Goal: Contribute content: Contribute content

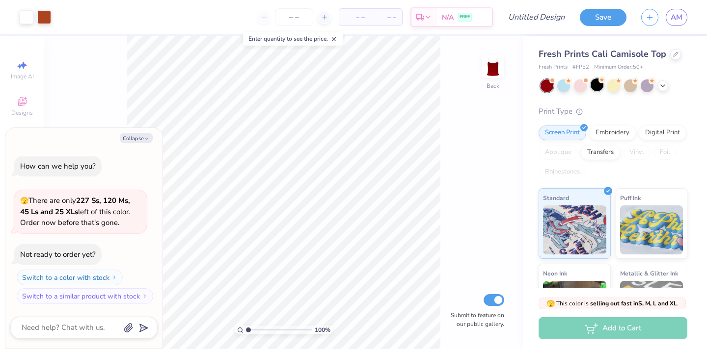
click at [594, 87] on div at bounding box center [596, 85] width 13 height 13
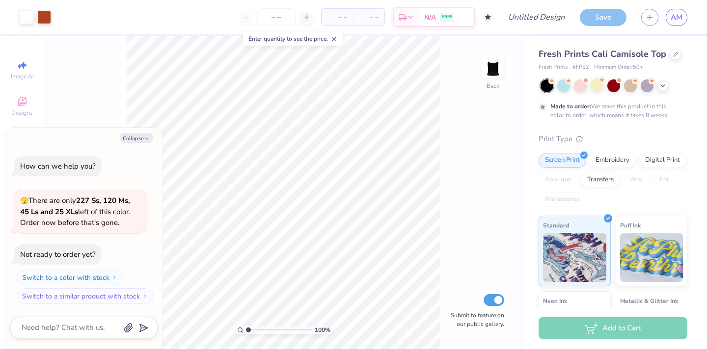
scroll to position [8, 0]
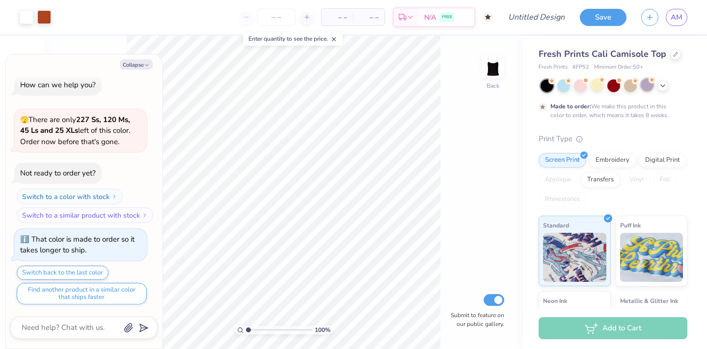
click at [646, 85] on div at bounding box center [647, 85] width 13 height 13
click at [663, 86] on icon at bounding box center [663, 85] width 8 height 8
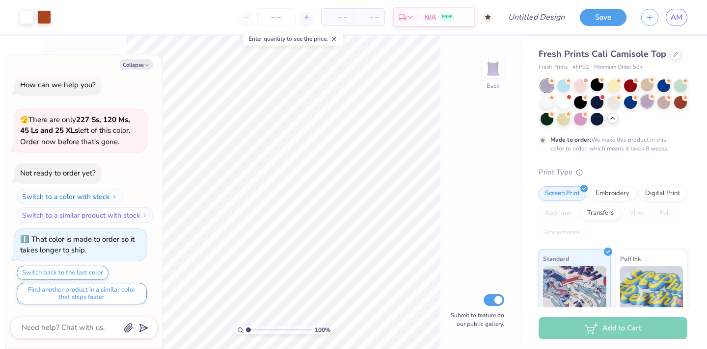
click at [646, 107] on div at bounding box center [647, 101] width 13 height 13
click at [596, 121] on div at bounding box center [596, 118] width 13 height 13
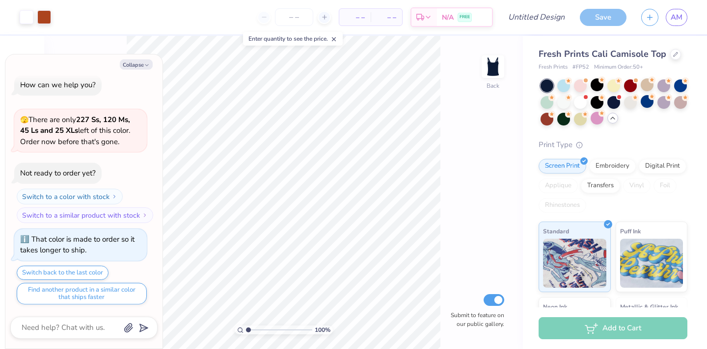
scroll to position [57, 0]
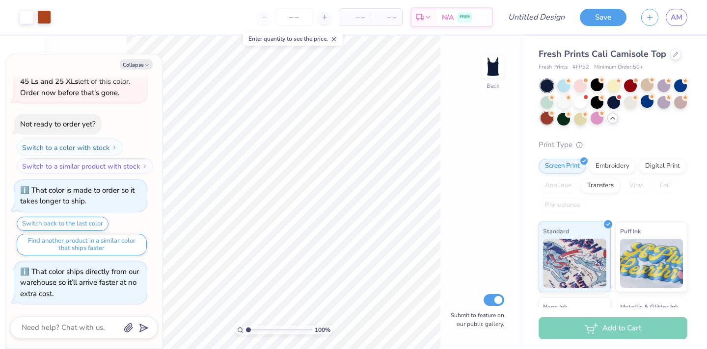
click at [549, 120] on div at bounding box center [546, 118] width 13 height 13
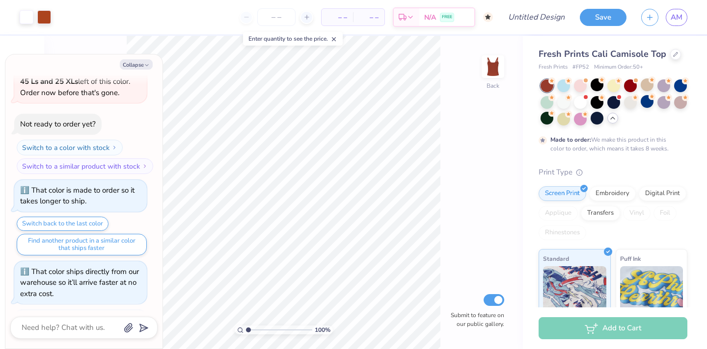
scroll to position [138, 0]
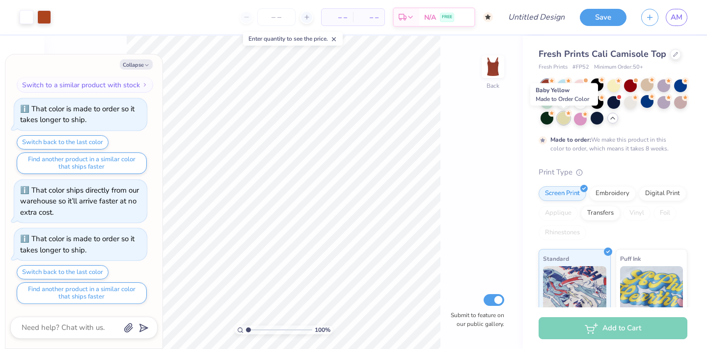
click at [565, 124] on div at bounding box center [563, 118] width 13 height 13
click at [576, 123] on div at bounding box center [580, 118] width 13 height 13
click at [566, 104] on div at bounding box center [563, 101] width 13 height 13
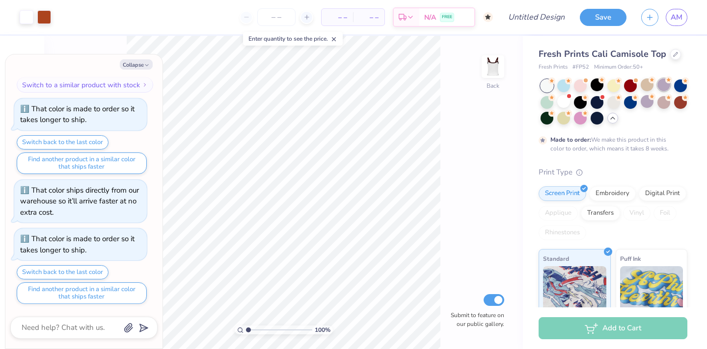
click at [666, 89] on div at bounding box center [663, 85] width 13 height 13
click at [607, 87] on div at bounding box center [613, 85] width 13 height 13
click at [566, 86] on div at bounding box center [563, 85] width 13 height 13
click at [584, 92] on div at bounding box center [613, 103] width 147 height 46
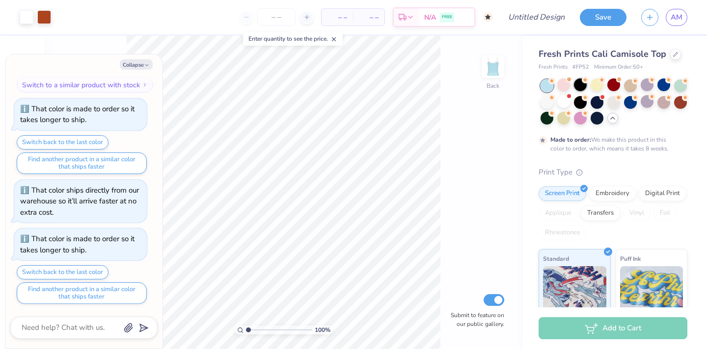
click at [583, 88] on div at bounding box center [580, 85] width 13 height 13
click at [600, 188] on div "Embroidery" at bounding box center [612, 192] width 47 height 15
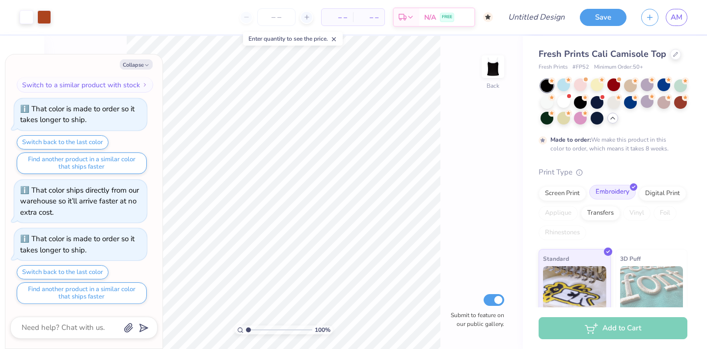
type textarea "x"
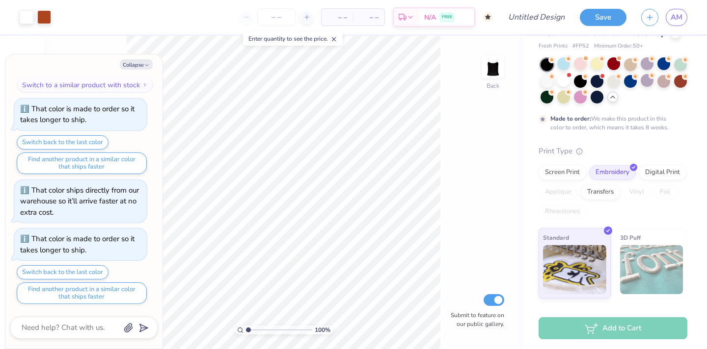
scroll to position [88, 0]
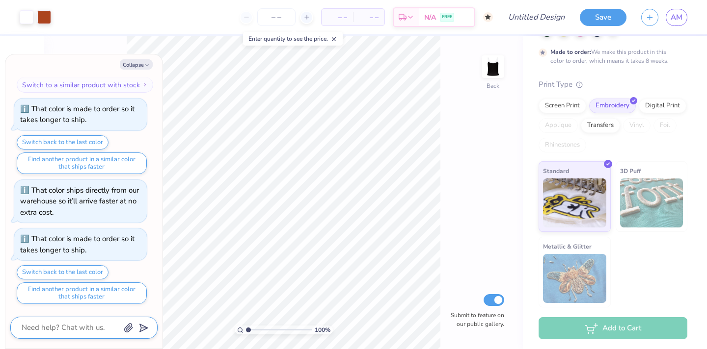
click at [70, 333] on textarea at bounding box center [71, 327] width 100 height 13
type textarea "c"
type textarea "x"
type textarea "ca"
type textarea "x"
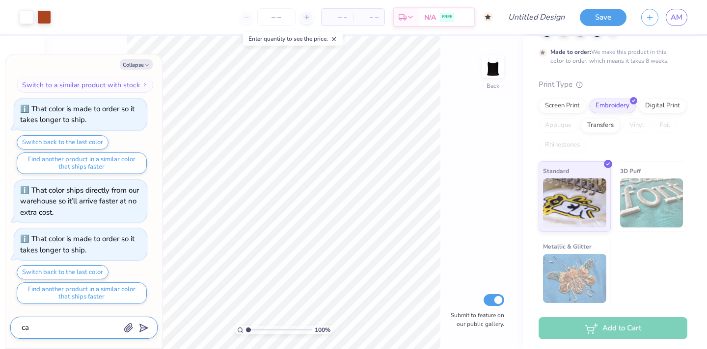
type textarea "can"
type textarea "x"
type textarea "can"
type textarea "x"
type textarea "can i"
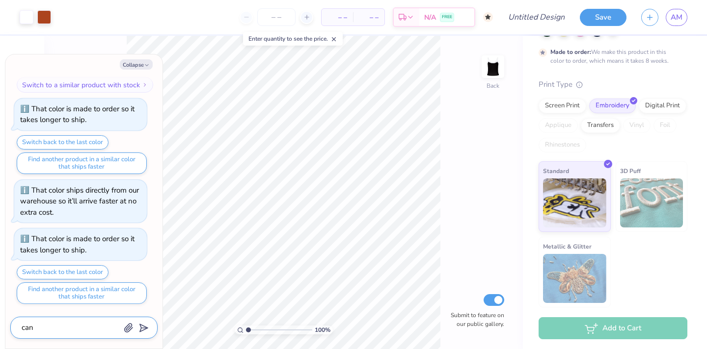
type textarea "x"
type textarea "can it"
type textarea "x"
type textarea "can it"
type textarea "x"
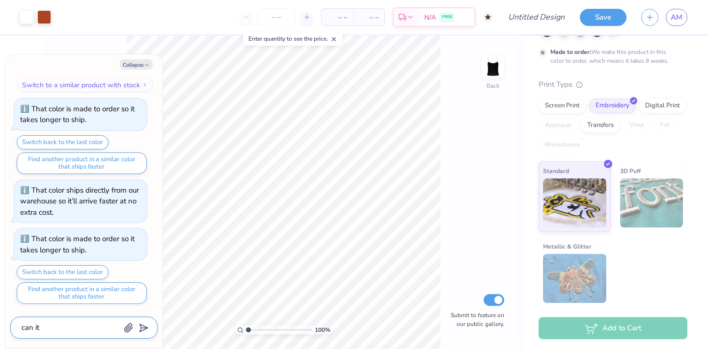
type textarea "can it b"
type textarea "x"
type textarea "can it be"
type textarea "x"
type textarea "can it be"
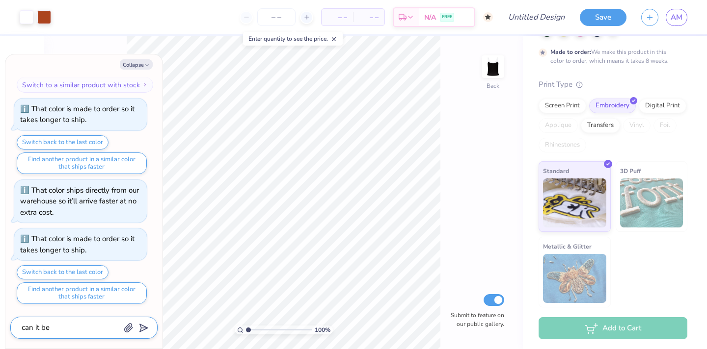
type textarea "x"
type textarea "can it be a"
type textarea "x"
type textarea "can it be a"
type textarea "x"
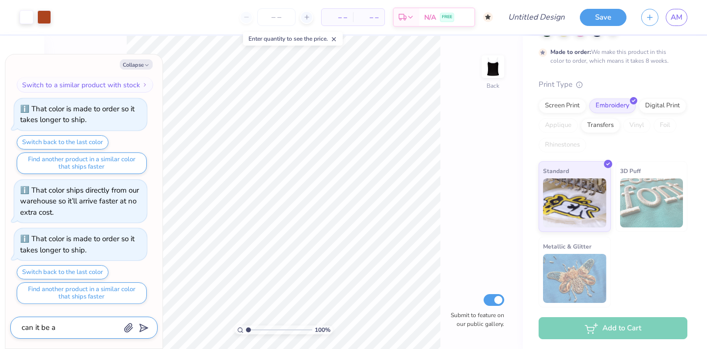
type textarea "can it be a s"
type textarea "x"
type textarea "can it be a sw"
type textarea "x"
type textarea "can it be a swe"
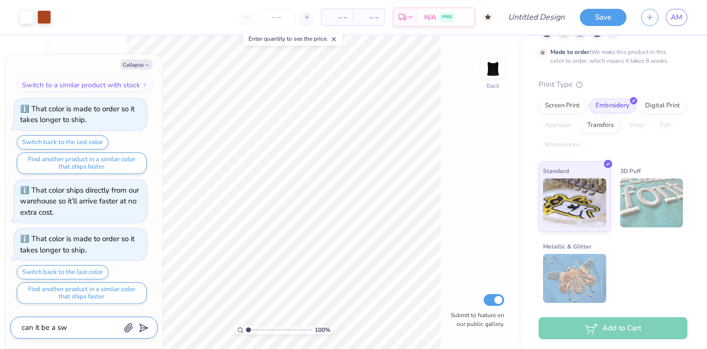
type textarea "x"
type textarea "can it be a swea"
type textarea "x"
type textarea "can it be a sweat"
type textarea "x"
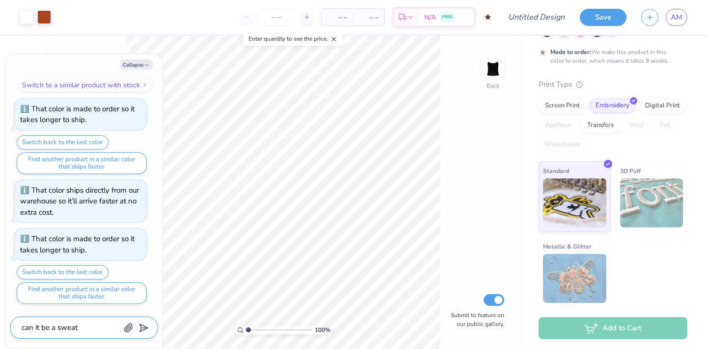
type textarea "can it be a sweats"
type textarea "x"
type textarea "can it be a sweatsh"
type textarea "x"
type textarea "can it be a sweatshi"
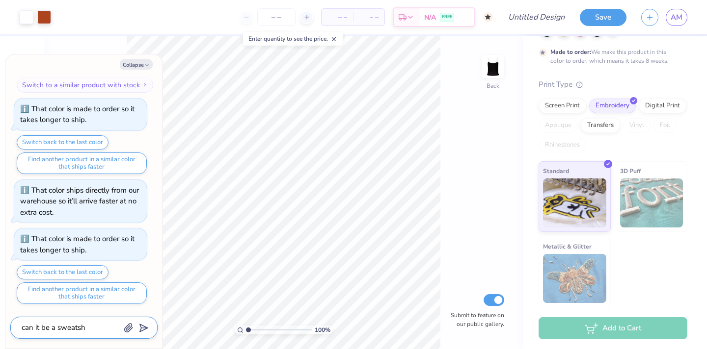
type textarea "x"
type textarea "can it be a sweatshir"
type textarea "x"
type textarea "can it be a sweatshirt"
type textarea "x"
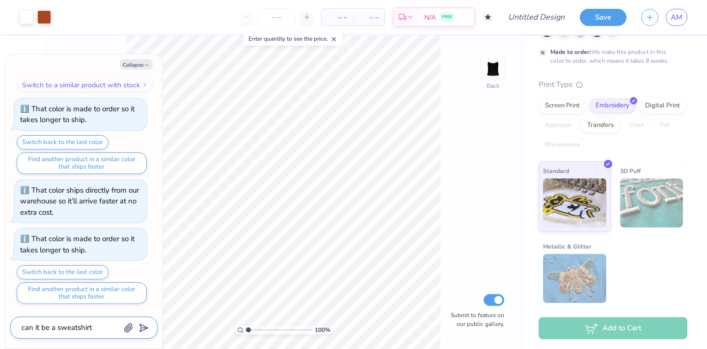
type textarea "can it be a sweatshirt"
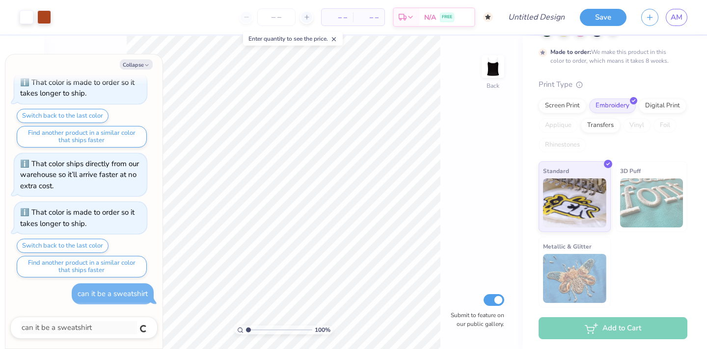
type textarea "x"
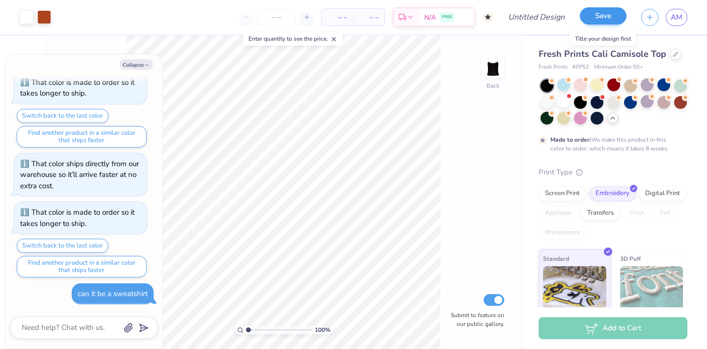
scroll to position [222, 0]
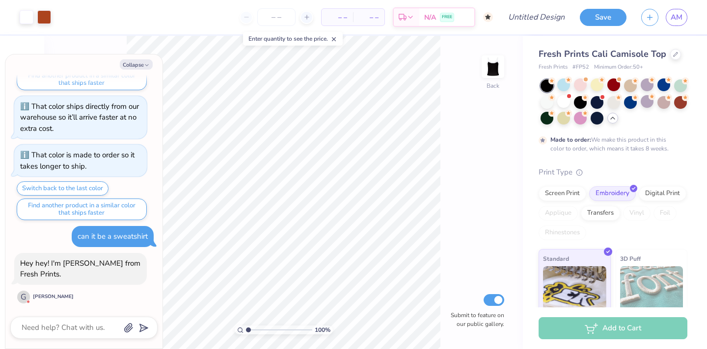
type textarea "x"
click at [78, 319] on div at bounding box center [83, 328] width 147 height 22
click at [78, 328] on textarea at bounding box center [71, 327] width 100 height 13
type textarea "h"
type textarea "x"
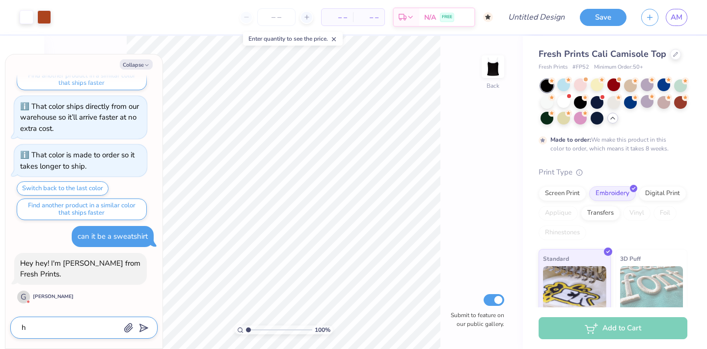
type textarea "hi"
type textarea "x"
type textarea "hi"
type textarea "x"
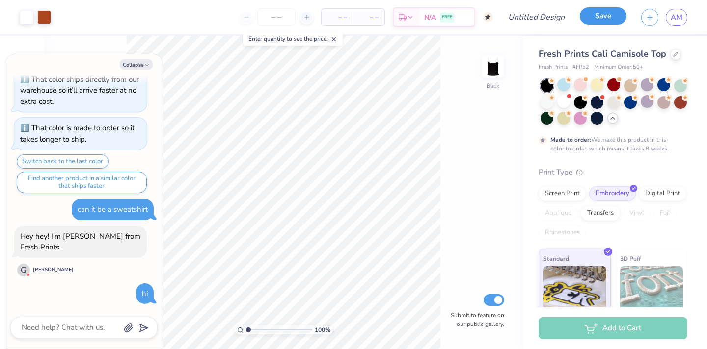
click at [597, 16] on button "Save" at bounding box center [603, 15] width 47 height 17
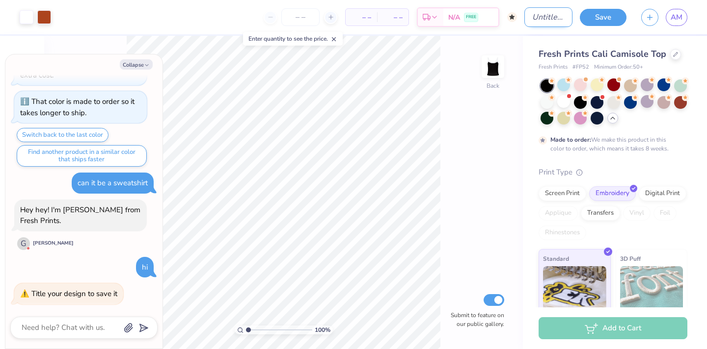
type textarea "x"
click at [553, 8] on input "Design Title" at bounding box center [548, 17] width 48 height 20
type input "S"
type textarea "x"
type input "Sw"
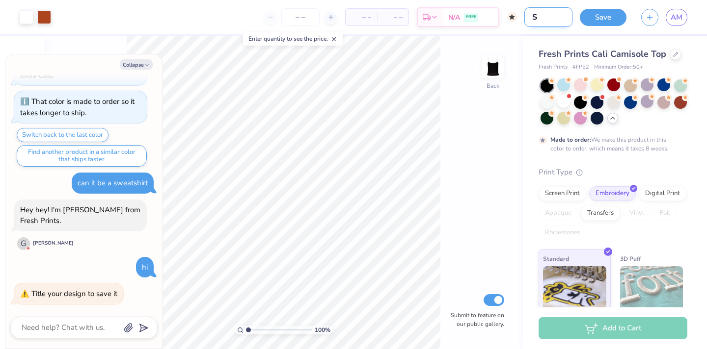
type textarea "x"
type input "Swe"
type textarea "x"
type input "Swea"
type textarea "x"
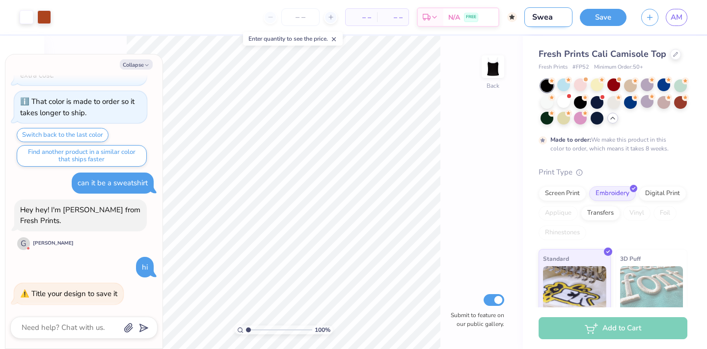
type input "Swear"
type textarea "x"
type input "Swea"
type textarea "x"
type input "Sweat"
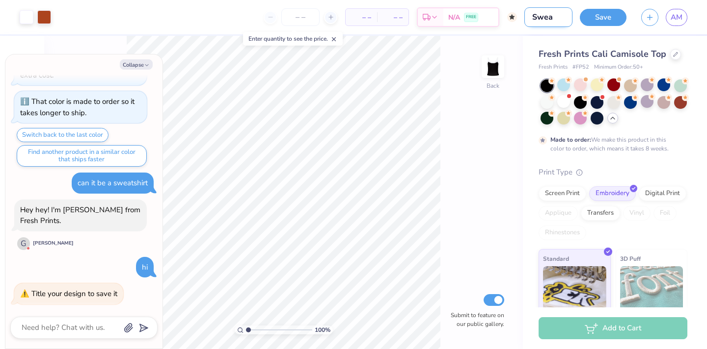
type textarea "x"
type input "Sweats"
type textarea "x"
type input "Sweatse"
type textarea "x"
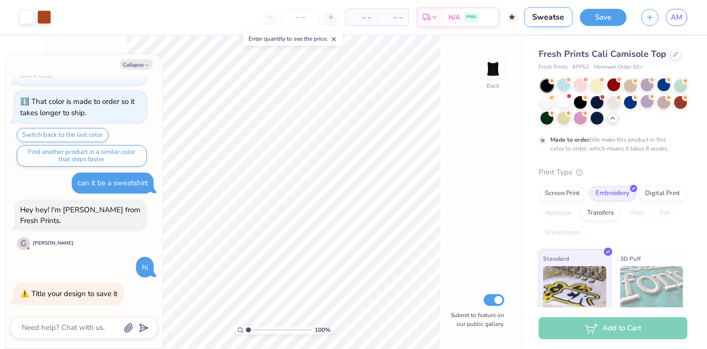
type input "Sweatset"
type textarea "x"
type input "Sweatset"
type textarea "x"
type input "Sweatset 2"
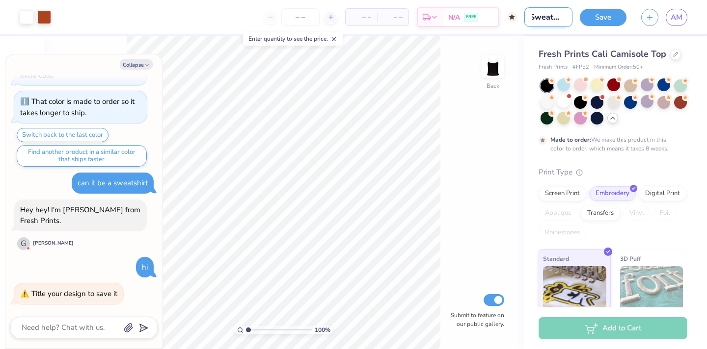
type textarea "x"
type input "Sweatset 2"
click at [591, 17] on button "Save" at bounding box center [603, 15] width 47 height 17
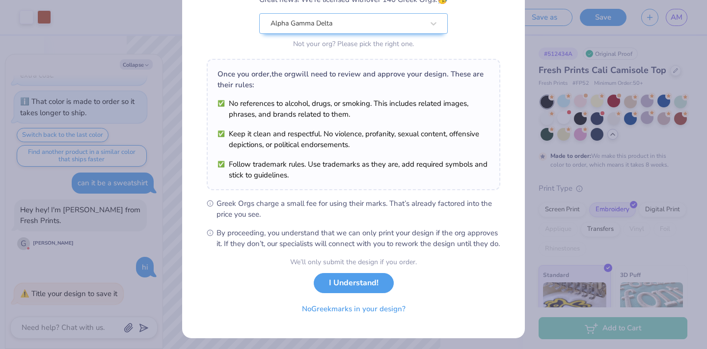
scroll to position [110, 0]
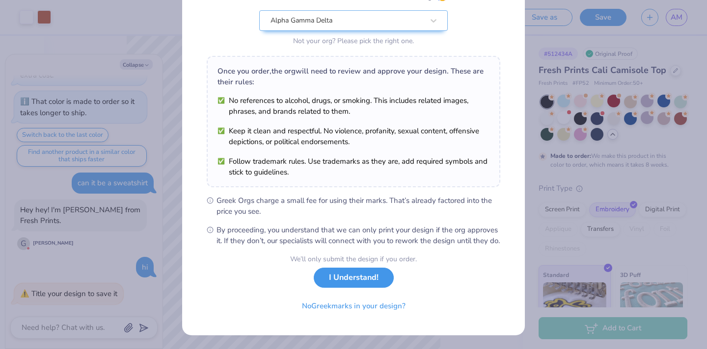
click at [359, 285] on button "I Understand!" at bounding box center [354, 278] width 80 height 20
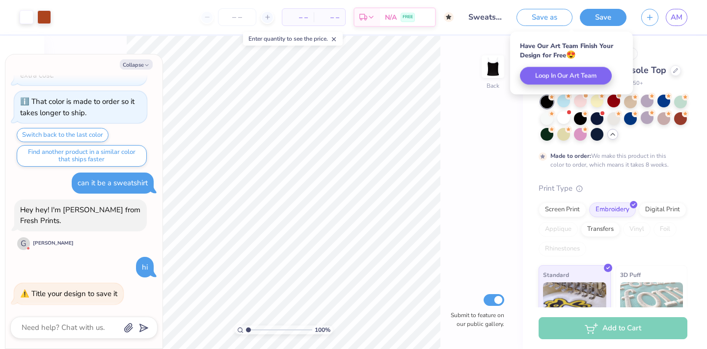
scroll to position [0, 0]
type textarea "x"
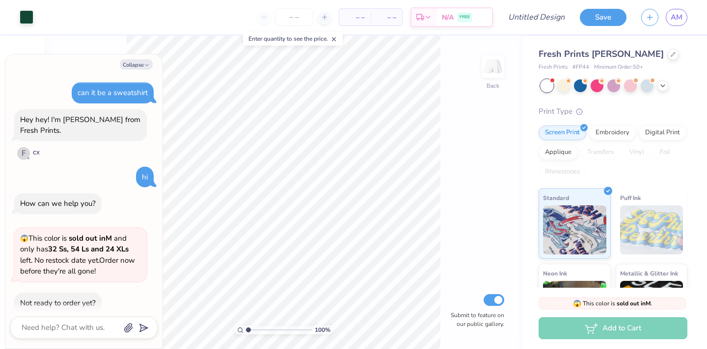
scroll to position [49, 0]
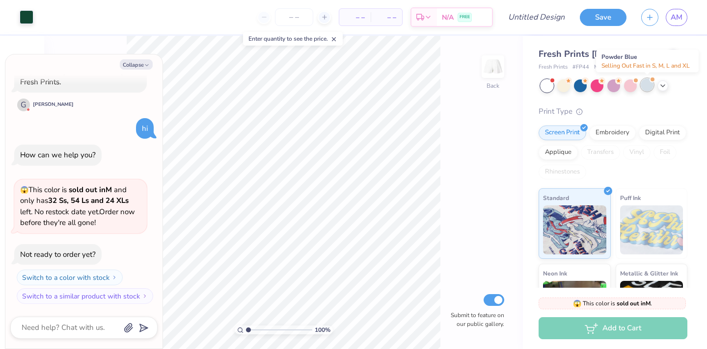
click at [645, 87] on div at bounding box center [647, 85] width 13 height 13
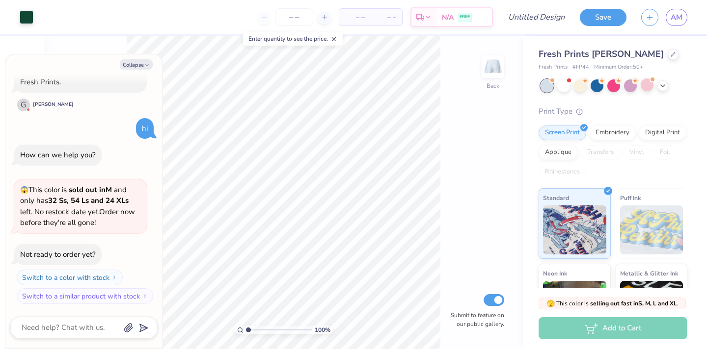
scroll to position [176, 0]
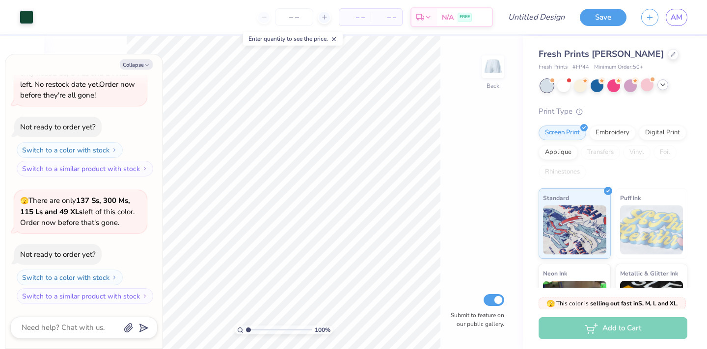
click at [665, 86] on icon at bounding box center [663, 85] width 8 height 8
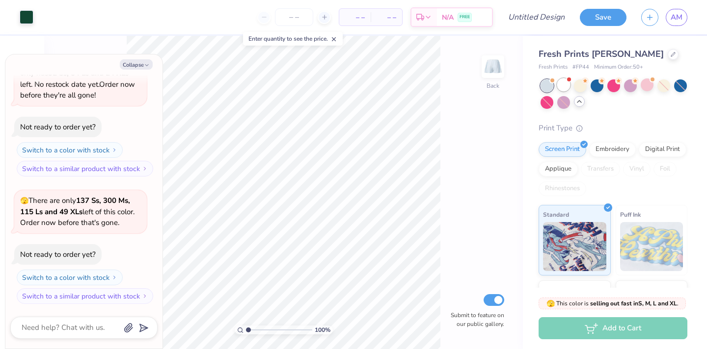
click at [566, 87] on div at bounding box center [563, 85] width 13 height 13
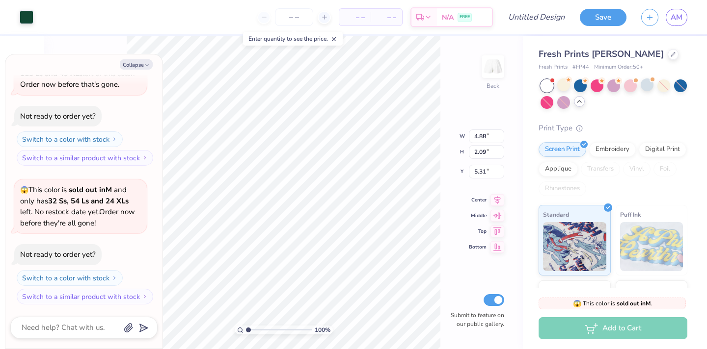
type textarea "x"
type input "5.38"
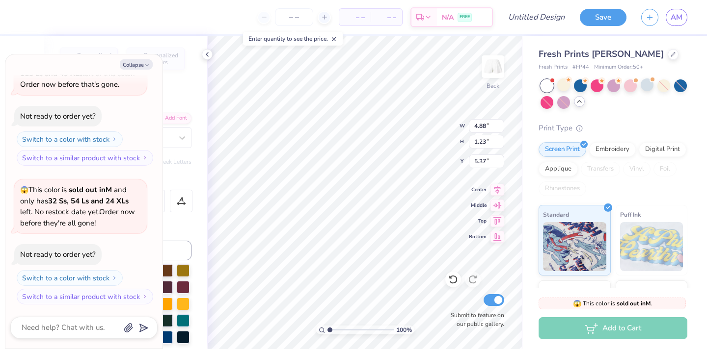
scroll to position [0, 1]
type textarea "x"
type textarea "Alpha G"
type textarea "x"
type textarea "Alpha Ga"
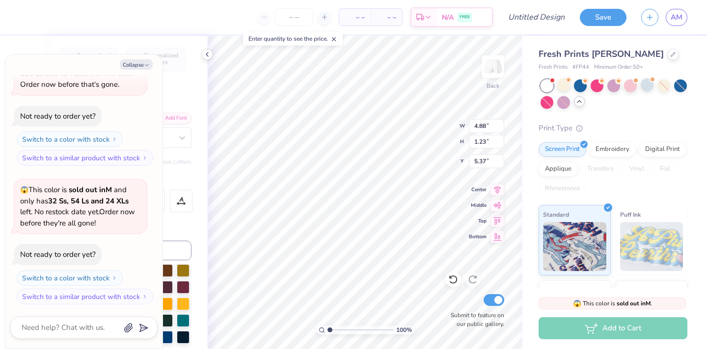
type textarea "x"
type textarea "Alpha Gam"
type textarea "x"
type input "1.67"
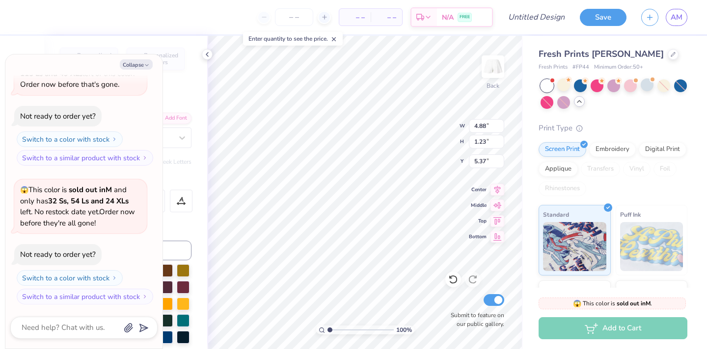
type input "0.20"
type input "6.63"
type textarea "x"
type textarea "E S T . 1"
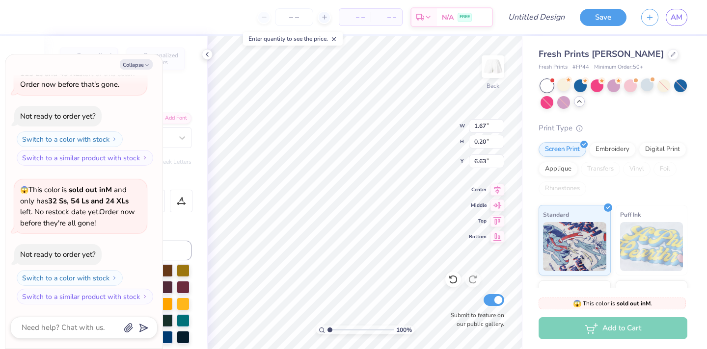
type textarea "x"
type textarea "E S T . 1"
type textarea "x"
type textarea "E S T . 19"
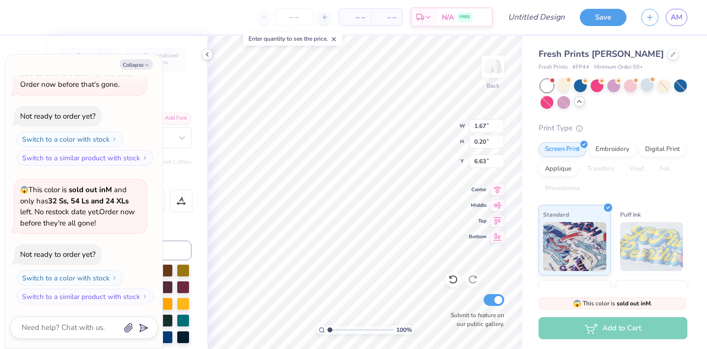
type textarea "x"
type textarea "E S T . 190"
type textarea "x"
type textarea "E S T . 1904"
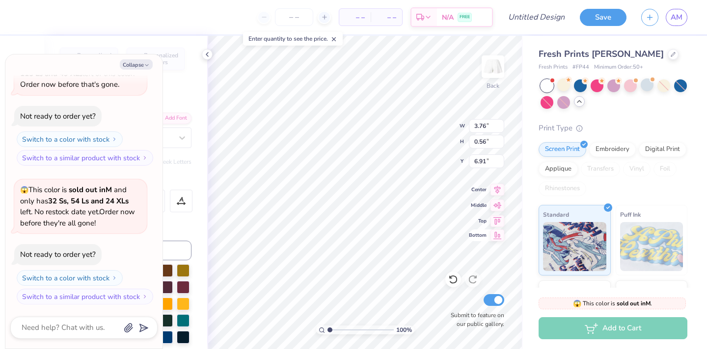
type textarea "x"
type textarea "R"
type textarea "x"
type textarea "Ra"
type textarea "x"
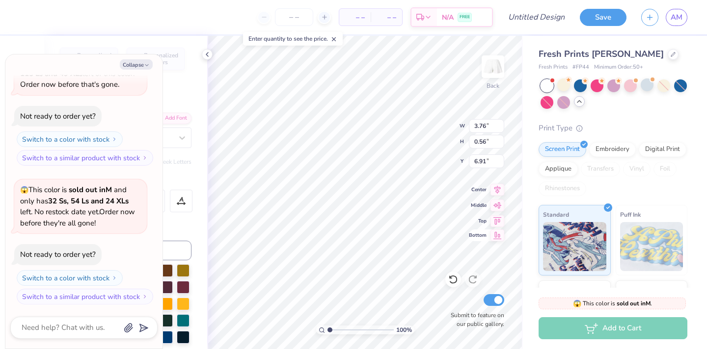
type textarea "Ran"
type textarea "x"
type textarea "Rand"
type textarea "x"
type textarea "Rando"
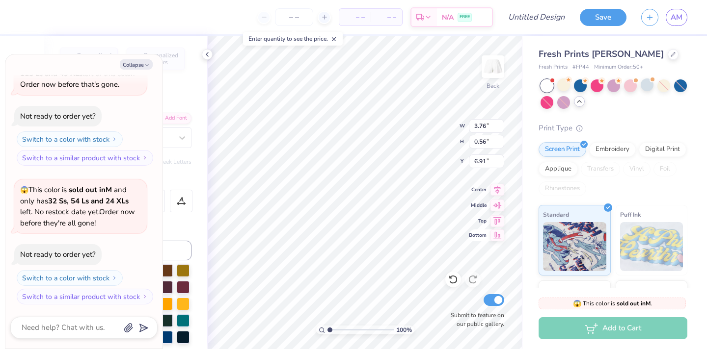
scroll to position [0, 0]
type textarea "x"
type textarea "Randol"
type textarea "x"
type textarea "Randolp"
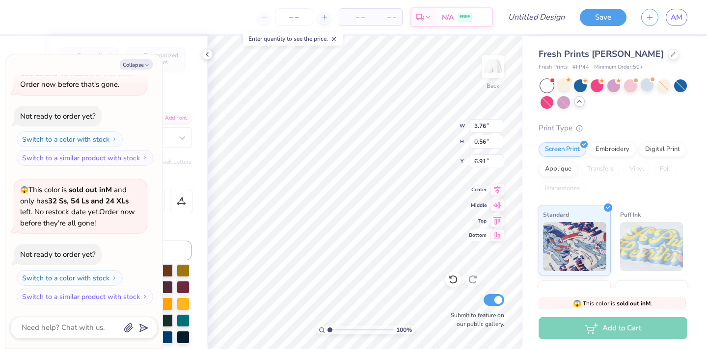
type textarea "x"
type textarea "Randolph"
type textarea "x"
type textarea "Randolph-"
type textarea "x"
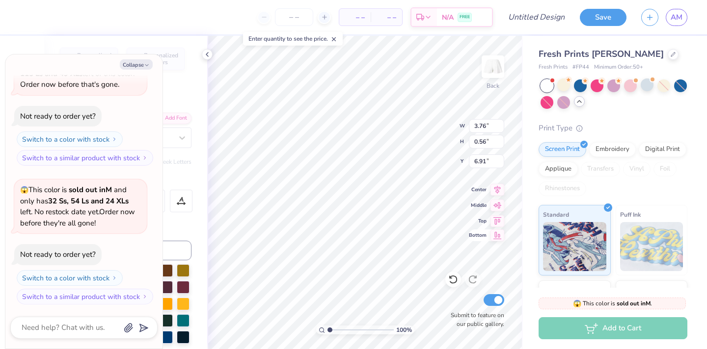
type textarea "Randolph-m"
type textarea "x"
type textarea "Randolph-ma"
type textarea "x"
type textarea "Randolph-maco"
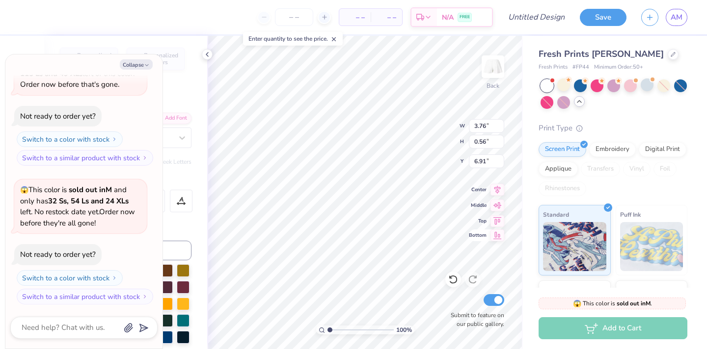
type textarea "x"
type textarea "Randolph-macon"
type textarea "x"
type textarea "Randolph-macon"
type textarea "x"
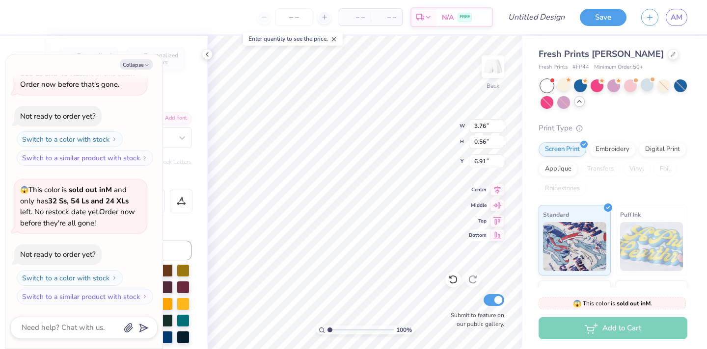
type textarea "Randolph-macon c"
type textarea "x"
type textarea "Randolph-macon col"
type textarea "x"
type textarea "Randolph-macon coll"
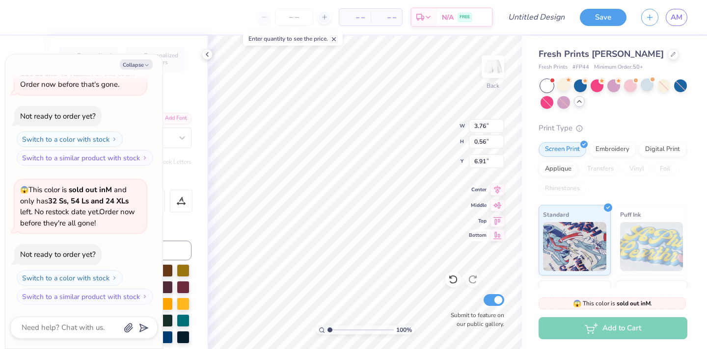
type textarea "x"
type textarea "Randolph-macon colleg"
type textarea "x"
type textarea "Randolph-macon college"
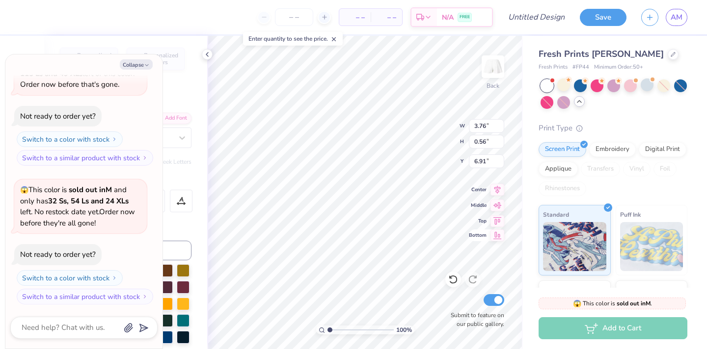
click at [437, 120] on div "100 % Back W 3.76 3.76 " H 0.56 0.56 " Y 6.91 6.91 " Center Middle Top Bottom S…" at bounding box center [365, 193] width 316 height 314
type textarea "x"
type textarea "t"
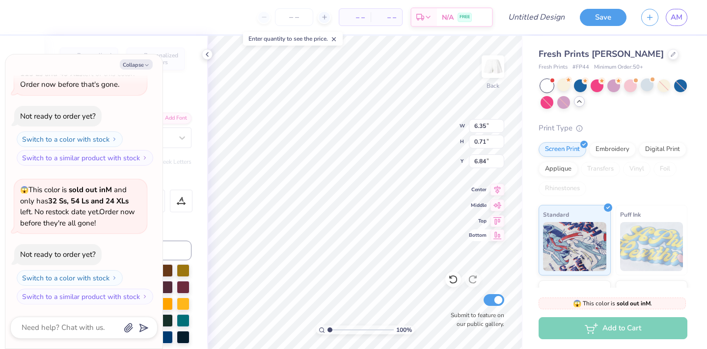
type textarea "x"
type textarea "th"
type textarea "x"
type textarea "the"
type textarea "x"
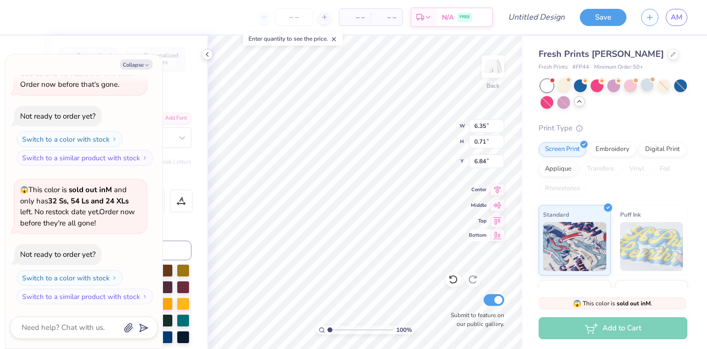
type textarea "thet"
type textarea "x"
type textarea "theta"
type textarea "x"
type textarea "theta"
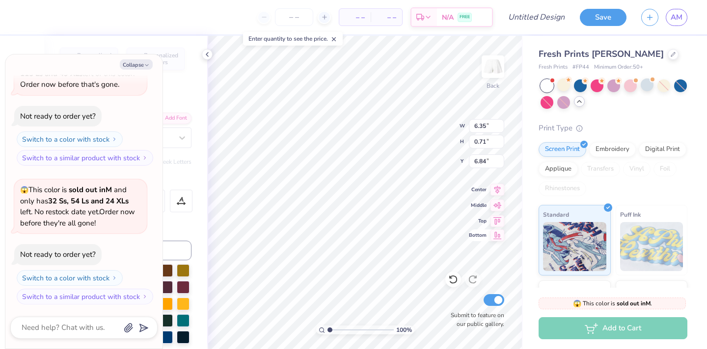
type textarea "x"
type textarea "theta z"
type textarea "x"
type textarea "theta ze"
type textarea "x"
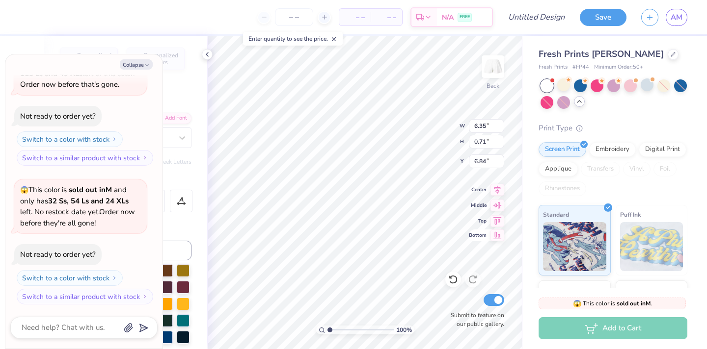
type textarea "theta zet"
type textarea "x"
type textarea "theta zeta"
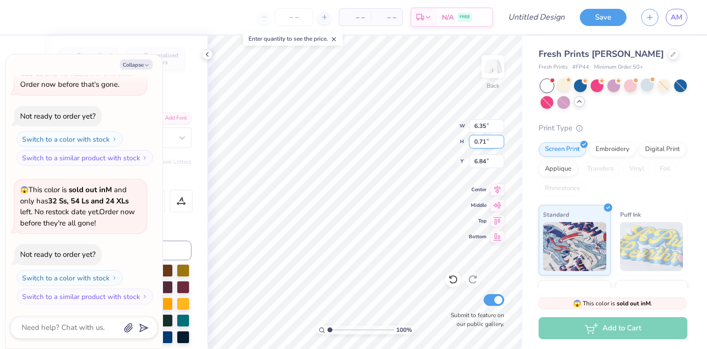
click at [429, 129] on div "100 % Back W 6.35 6.35 " H 0.71 0.71 " Y 6.84 6.84 " Center Middle Top Bottom S…" at bounding box center [365, 193] width 316 height 314
click at [188, 55] on div "Personalized Names Personalized Numbers" at bounding box center [126, 59] width 132 height 23
click at [150, 69] on button "Collapse" at bounding box center [136, 64] width 33 height 10
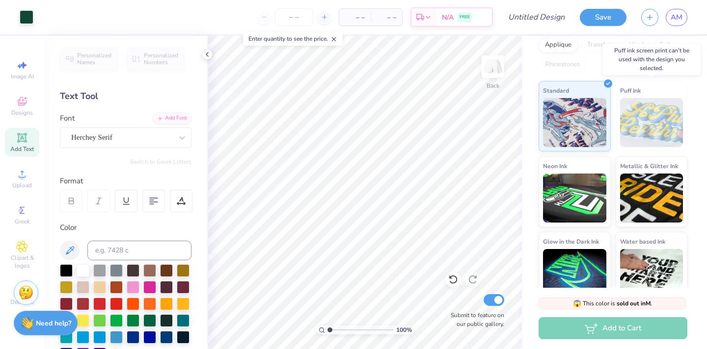
scroll to position [124, 0]
click at [657, 125] on img at bounding box center [651, 123] width 63 height 49
click at [633, 126] on img at bounding box center [651, 123] width 63 height 49
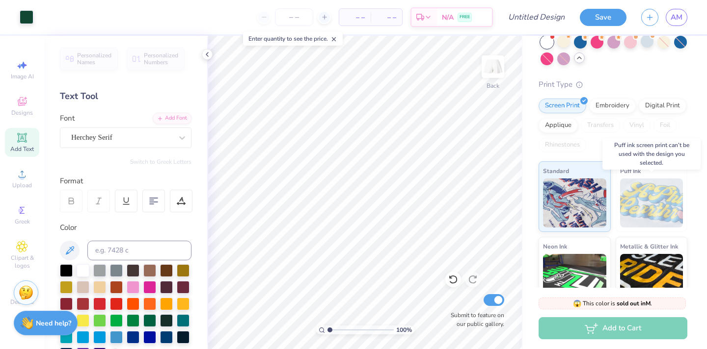
scroll to position [0, 0]
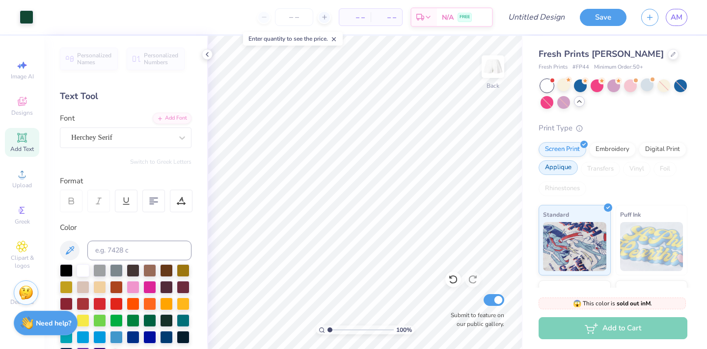
click at [562, 168] on div "Applique" at bounding box center [557, 167] width 39 height 15
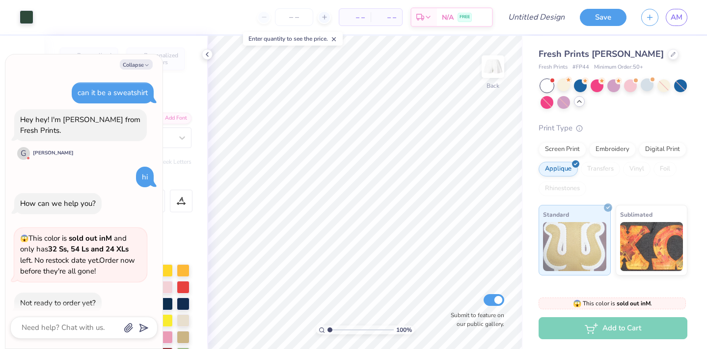
scroll to position [601, 0]
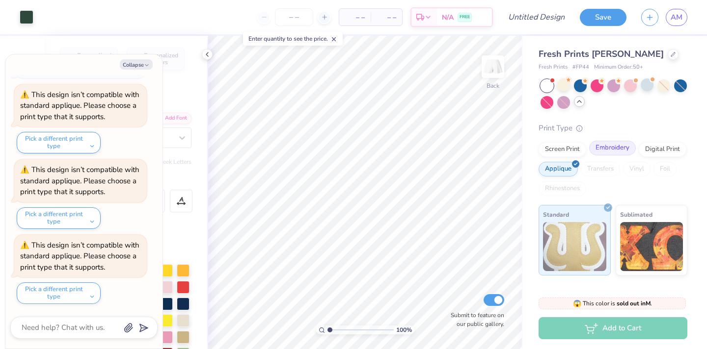
click at [605, 145] on div "Embroidery" at bounding box center [612, 148] width 47 height 15
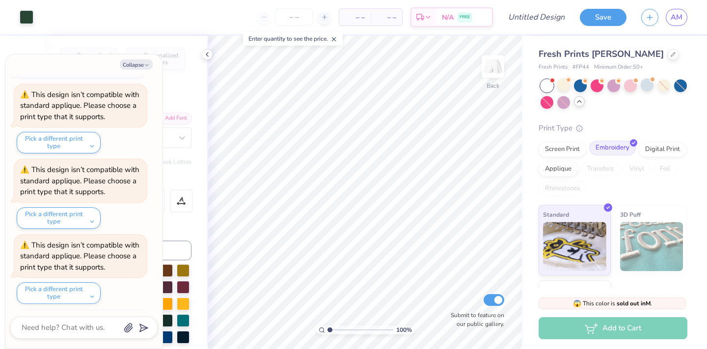
scroll to position [661, 0]
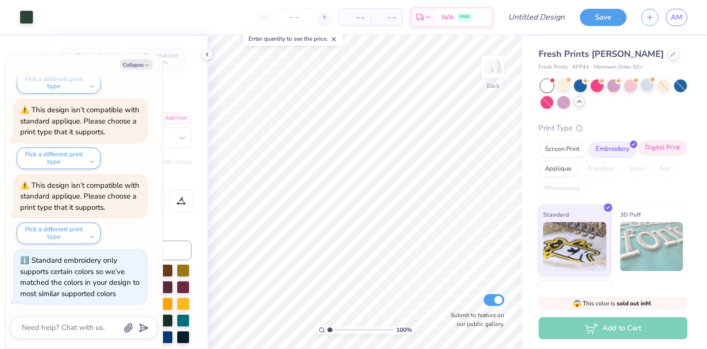
click at [658, 148] on div "Digital Print" at bounding box center [663, 148] width 48 height 15
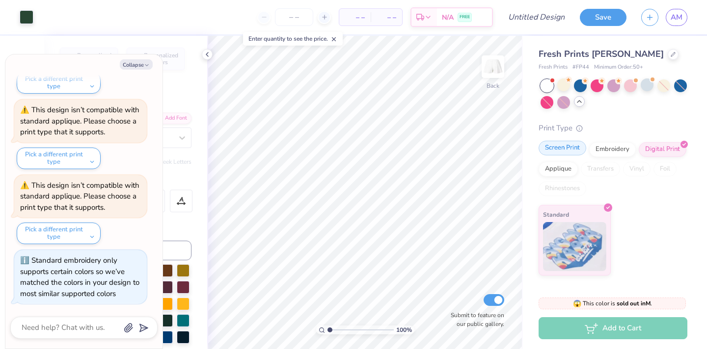
click at [563, 152] on div "Screen Print" at bounding box center [562, 148] width 48 height 15
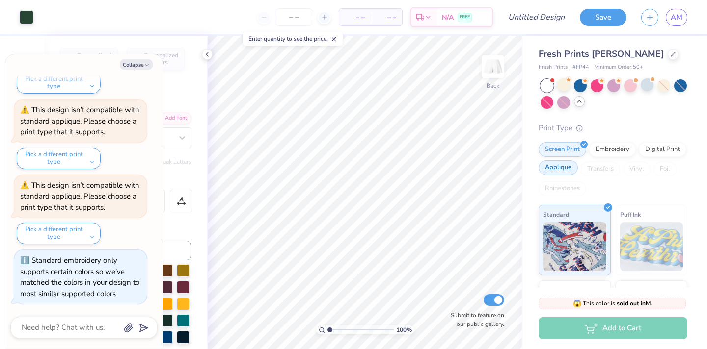
type textarea "x"
click at [627, 230] on img at bounding box center [651, 246] width 63 height 49
click at [546, 15] on input "Design Title" at bounding box center [548, 17] width 48 height 20
type input "s"
type textarea "x"
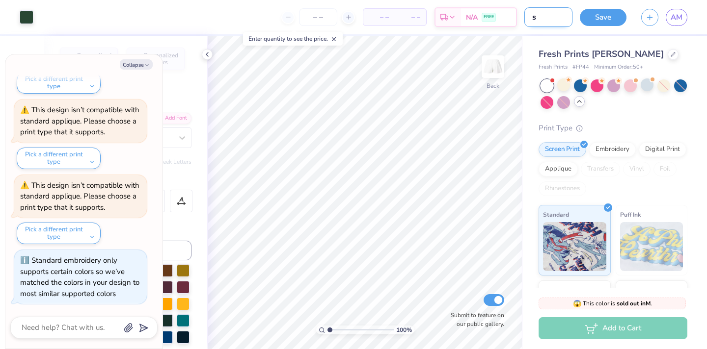
type input "sw"
type textarea "x"
type input "swe"
type textarea "x"
type input "swea"
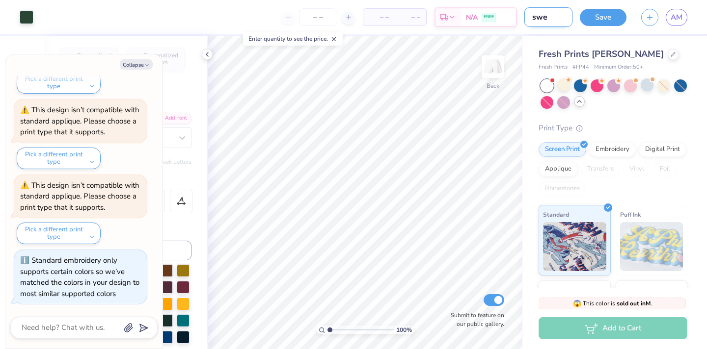
type textarea "x"
type input "sweat"
type textarea "x"
type input "sweats"
type textarea "x"
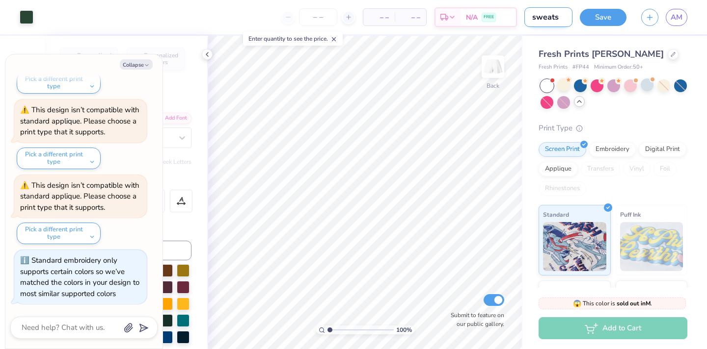
type input "sweatse"
type textarea "x"
type input "sweatset"
type textarea "x"
type input "sweatset"
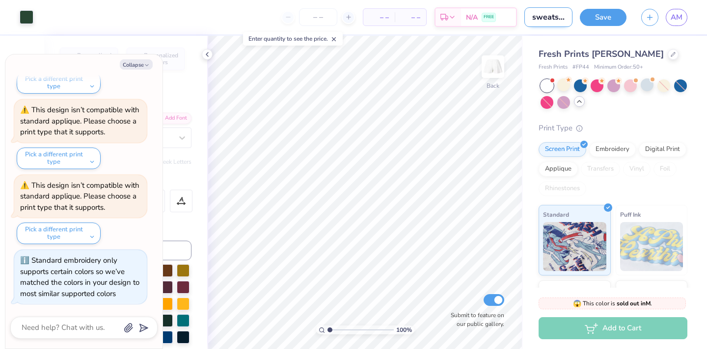
type textarea "x"
type input "sweatset p"
type textarea "x"
type input "sweatset pa"
type textarea "x"
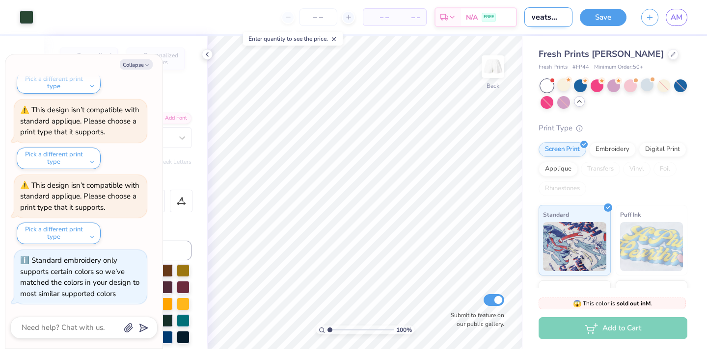
type input "sweatset pam"
type textarea "x"
type input "sweatset pa"
type textarea "x"
type input "sweatset pan"
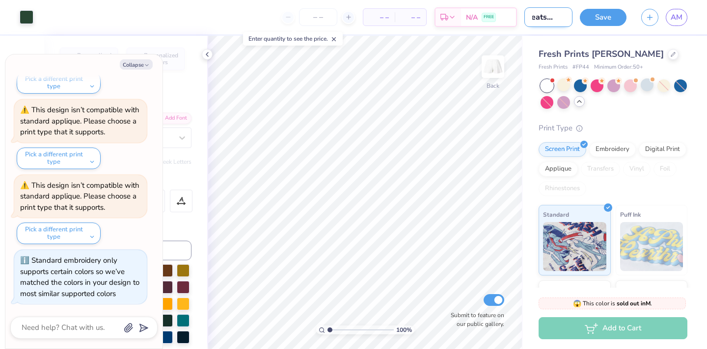
type textarea "x"
type input "sweatset pant"
type textarea "x"
type input "sweatset pants"
type textarea "x"
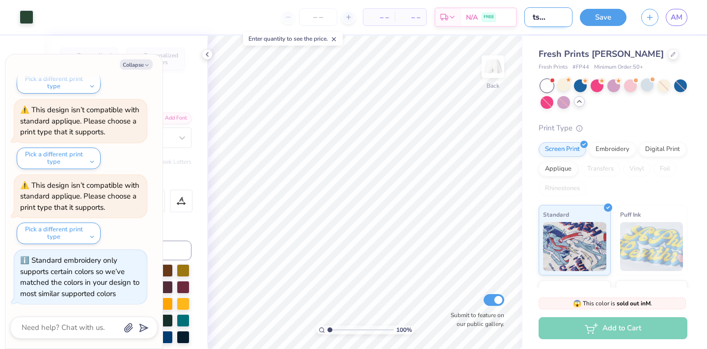
scroll to position [0, 23]
type input "sweatset pants"
click at [604, 20] on button "Save" at bounding box center [603, 17] width 47 height 17
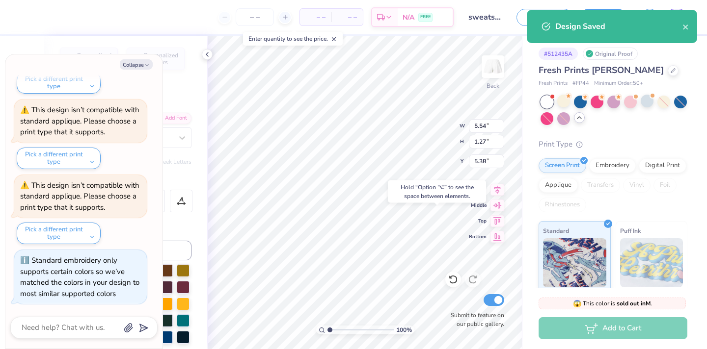
type textarea "x"
type input "2.06"
type textarea "x"
type input "2.65"
type input "0.46"
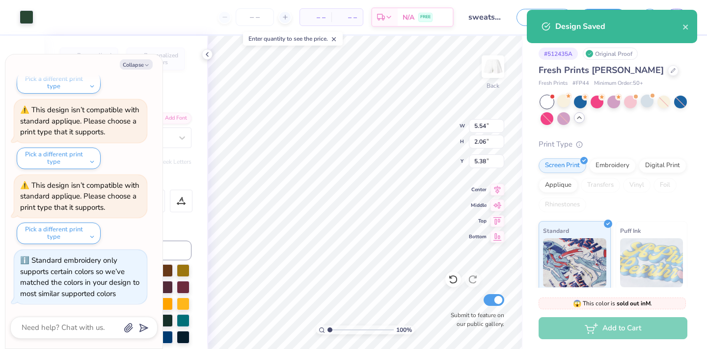
type input "7.68"
type textarea "x"
type input "5.54"
type input "2.06"
type input "5.38"
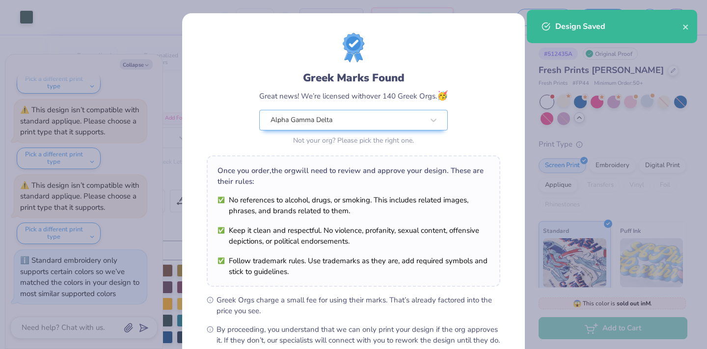
scroll to position [110, 0]
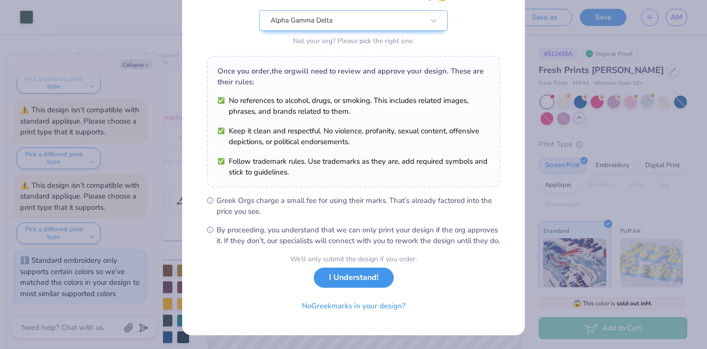
click at [359, 284] on button "I Understand!" at bounding box center [354, 278] width 80 height 20
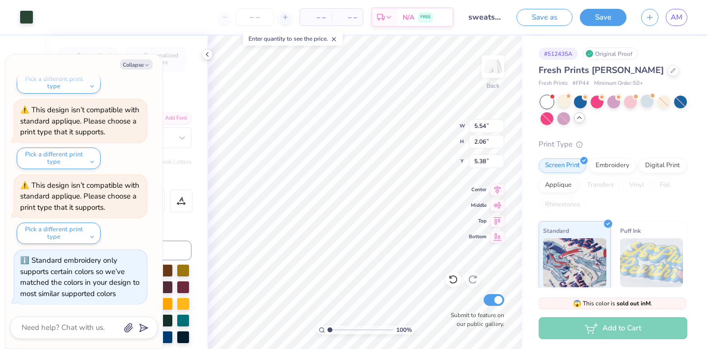
scroll to position [0, 0]
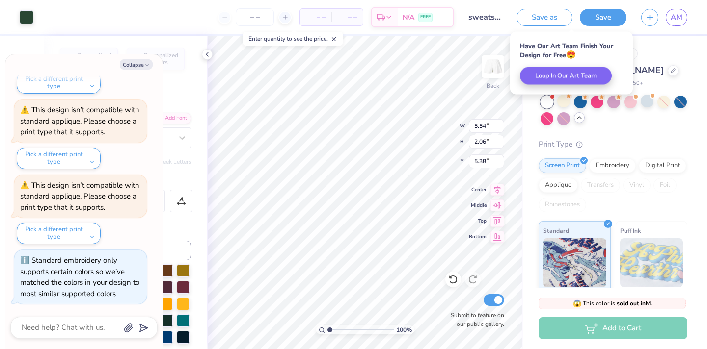
type textarea "x"
type input "2.65"
type input "0.46"
type input "7.68"
type textarea "x"
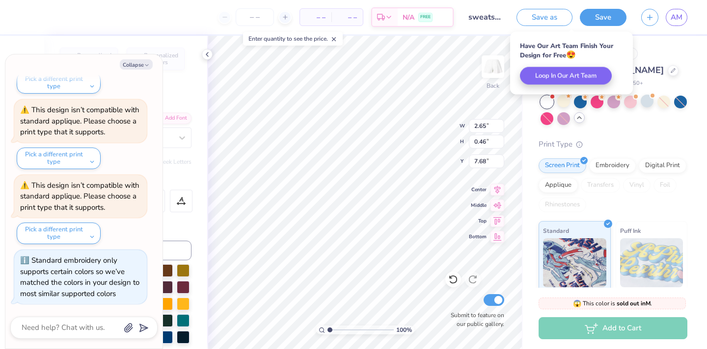
type input "5.54"
type input "2.06"
type input "5.38"
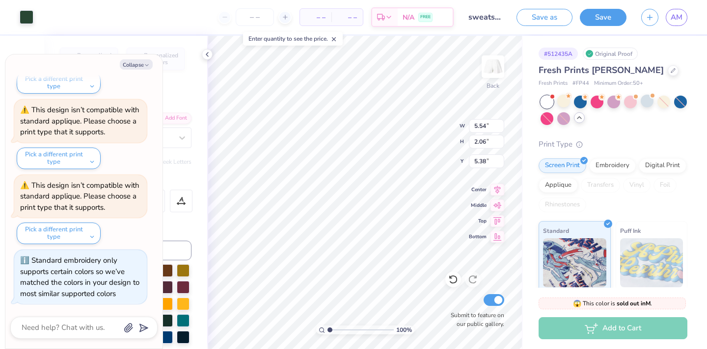
type textarea "x"
type input "2.65"
type input "0.46"
type input "7.68"
type textarea "x"
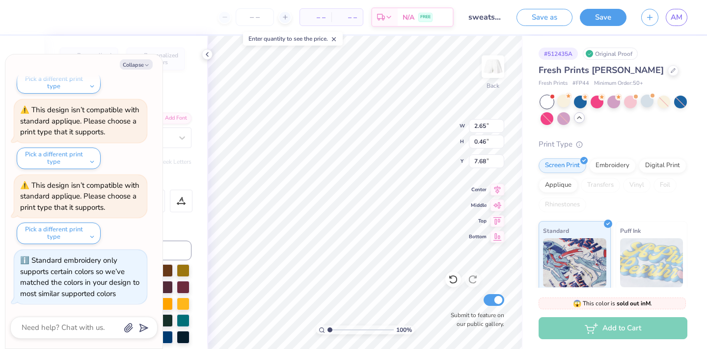
type input "5.54"
type input "2.06"
type input "5.38"
click at [205, 53] on icon at bounding box center [207, 55] width 8 height 8
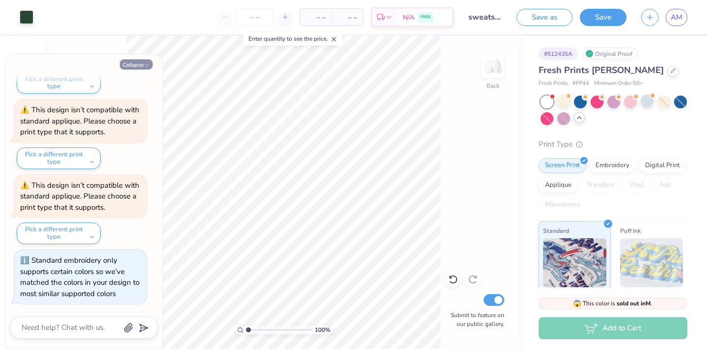
click at [128, 61] on button "Collapse" at bounding box center [136, 64] width 33 height 10
type textarea "x"
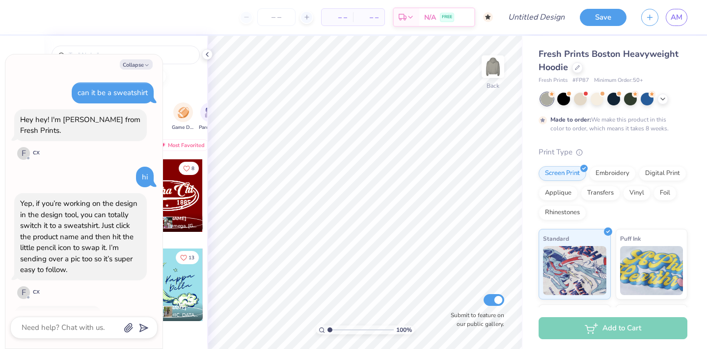
scroll to position [104, 0]
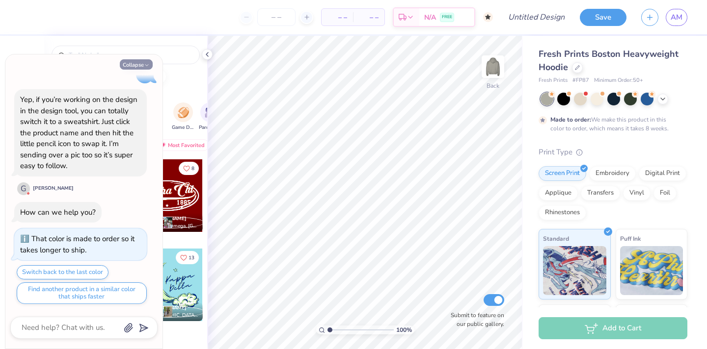
click at [139, 68] on button "Collapse" at bounding box center [136, 64] width 33 height 10
type textarea "x"
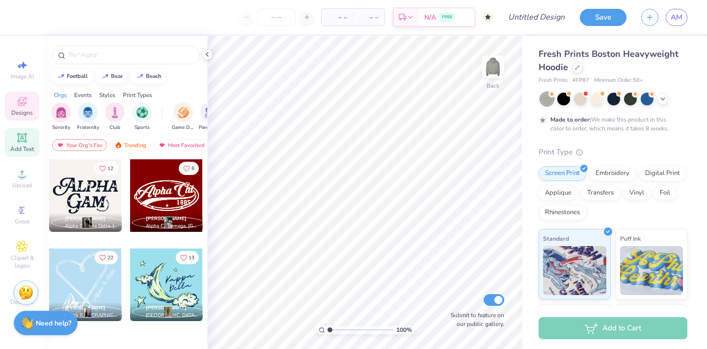
click at [27, 146] on span "Add Text" at bounding box center [22, 149] width 24 height 8
